Goal: Submit feedback/report problem

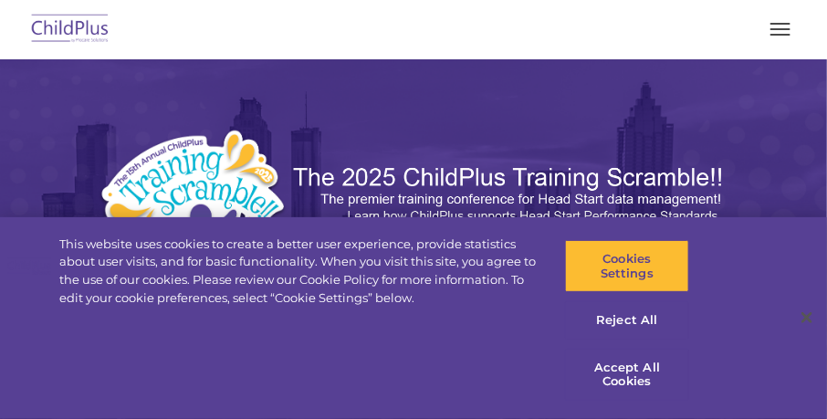
select select "MEDIUM"
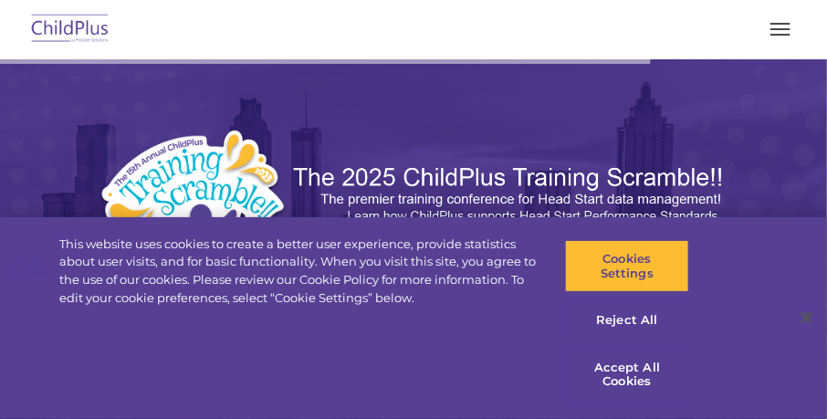
click at [779, 28] on span "button" at bounding box center [781, 29] width 20 height 2
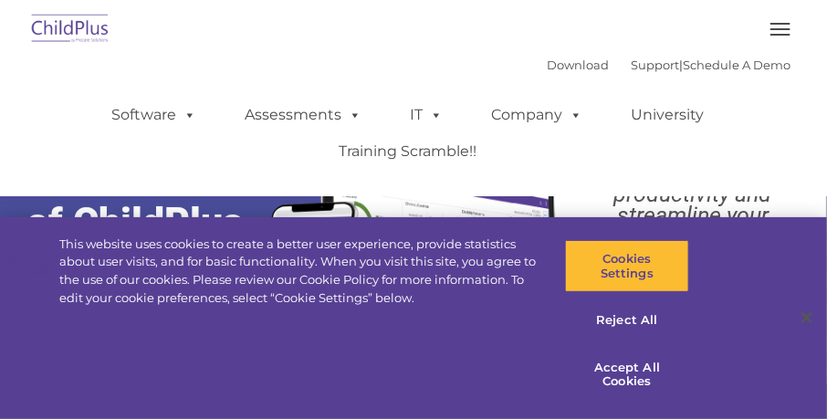
click at [784, 25] on button "button" at bounding box center [781, 29] width 38 height 29
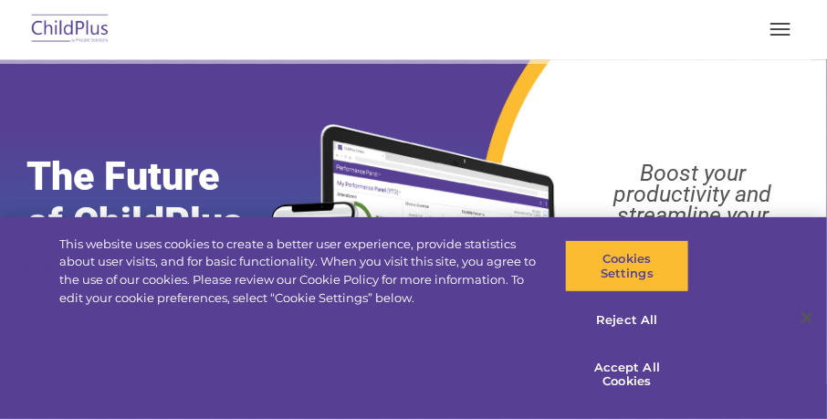
click at [784, 25] on button "button" at bounding box center [781, 29] width 38 height 29
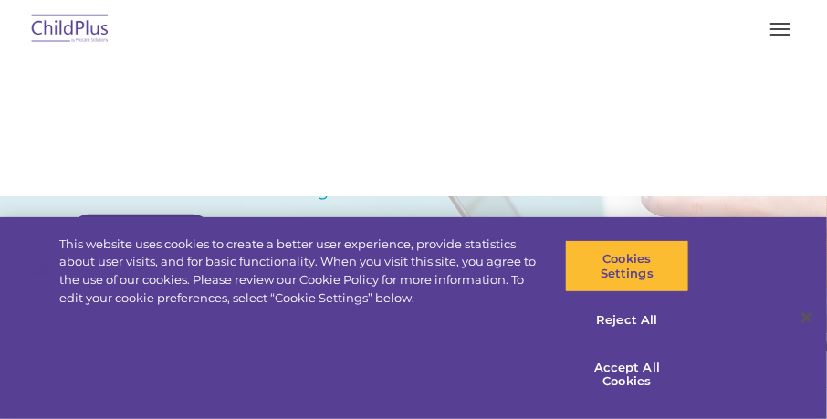
scroll to position [205, 0]
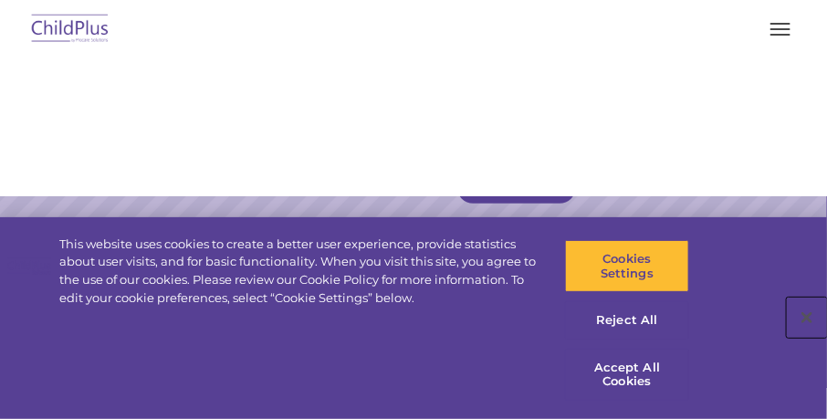
click at [808, 322] on button "Close" at bounding box center [807, 318] width 40 height 40
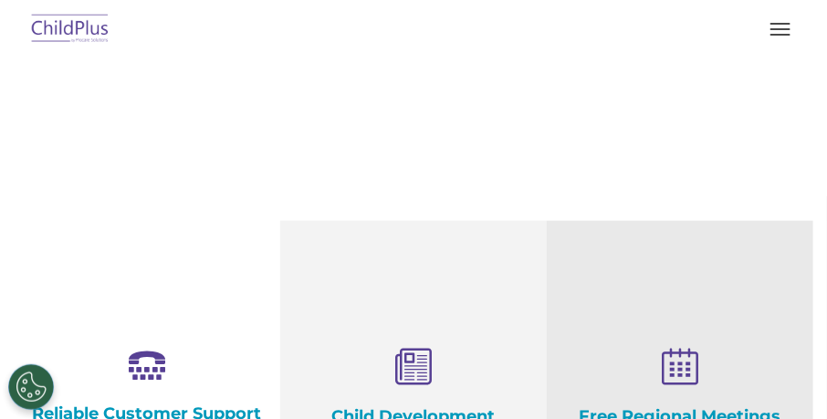
scroll to position [401, 0]
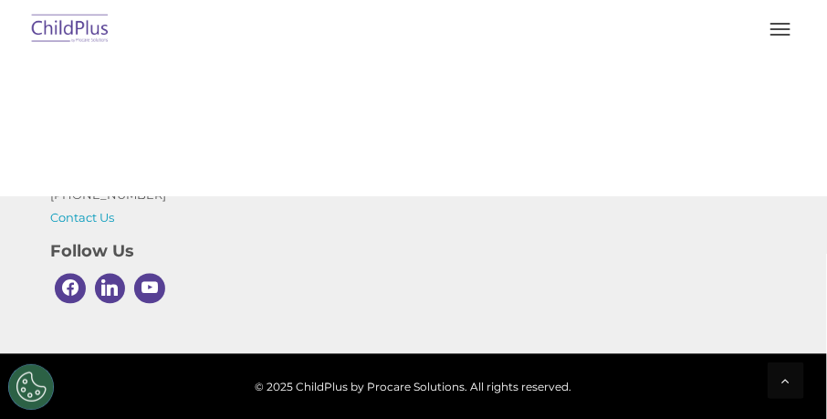
scroll to position [2534, 0]
